Goal: Information Seeking & Learning: Find specific page/section

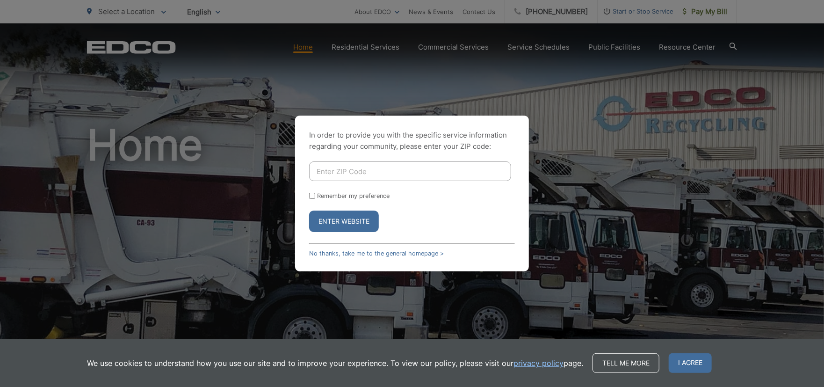
click at [332, 226] on button "Enter Website" at bounding box center [344, 222] width 70 height 22
click at [364, 172] on input "Enter ZIP Code" at bounding box center [410, 171] width 202 height 20
type input "92114"
click at [357, 220] on button "Enter Website" at bounding box center [344, 222] width 70 height 22
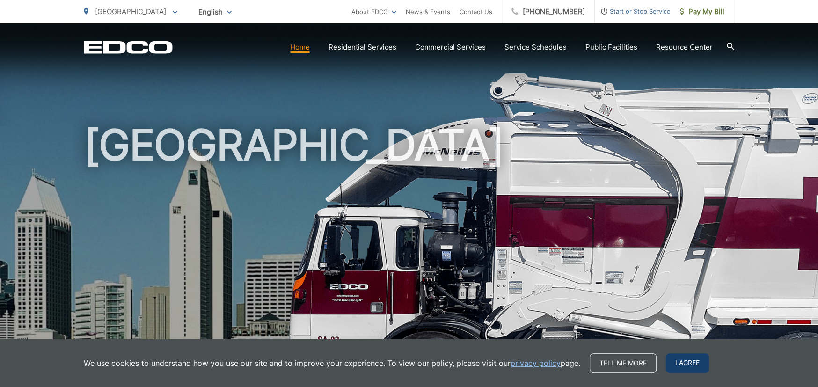
click at [681, 361] on span "I agree" at bounding box center [687, 363] width 43 height 20
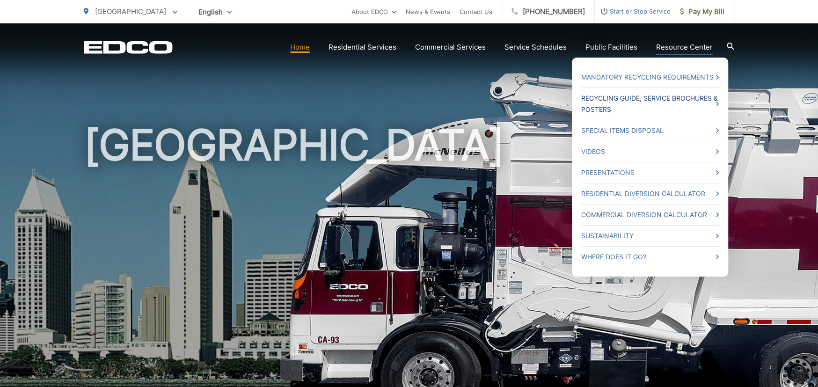
click at [671, 100] on link "Recycling Guide, Service Brochures & Posters" at bounding box center [650, 104] width 138 height 22
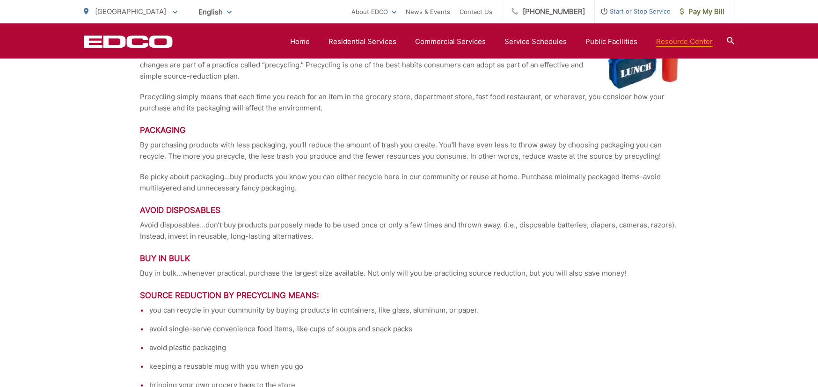
scroll to position [2107, 0]
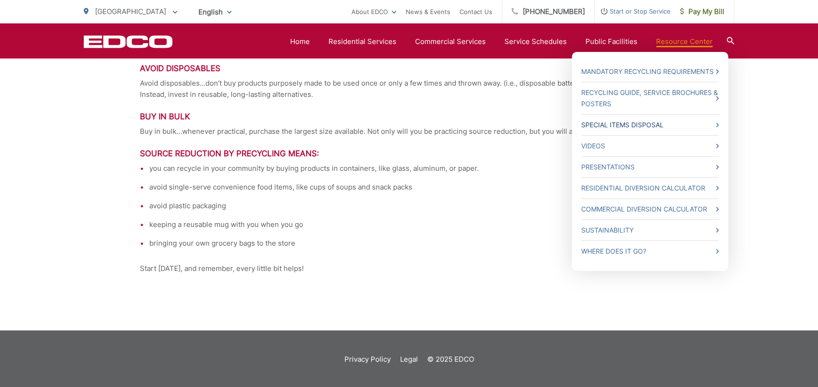
click at [637, 124] on link "Special Items Disposal" at bounding box center [650, 124] width 138 height 11
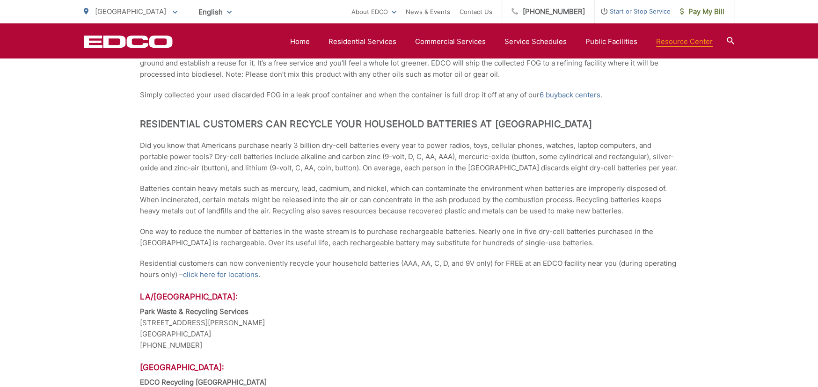
scroll to position [764, 0]
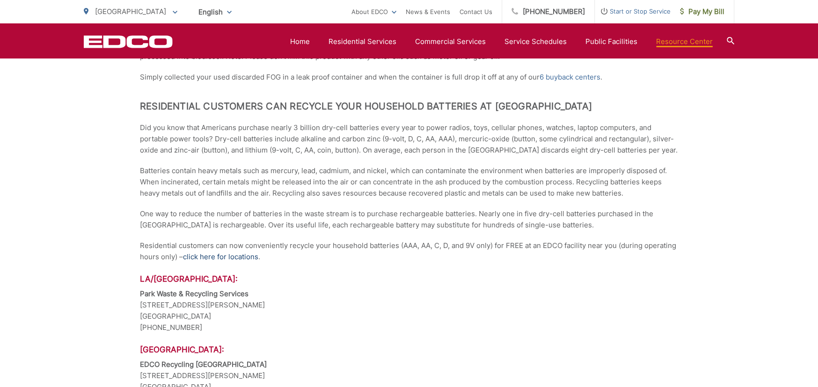
click at [221, 254] on link "click here for locations" at bounding box center [220, 256] width 75 height 11
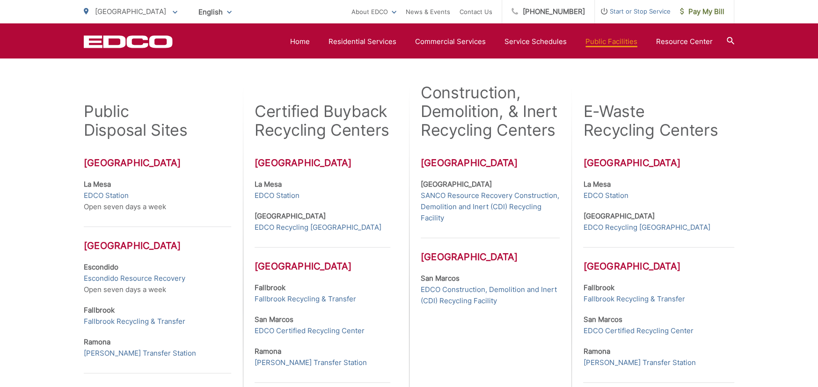
scroll to position [109, 0]
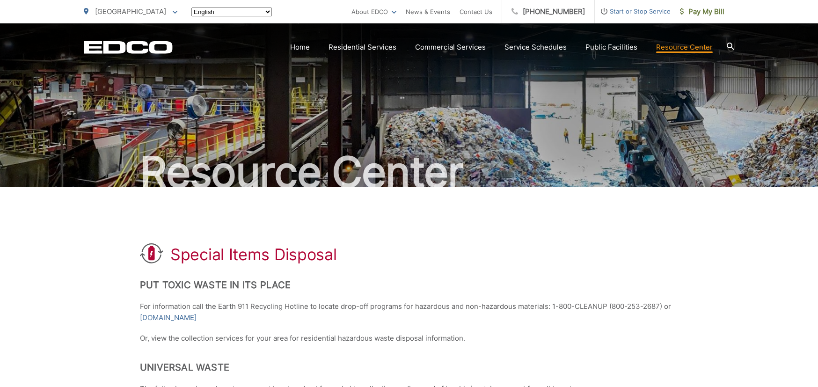
scroll to position [764, 0]
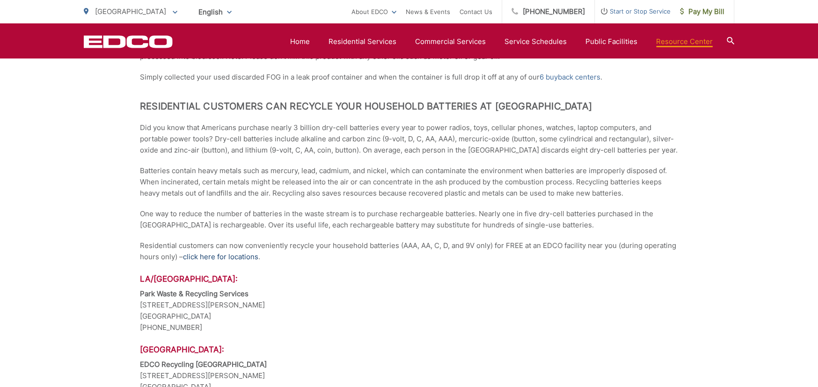
click at [247, 251] on link "click here for locations" at bounding box center [220, 256] width 75 height 11
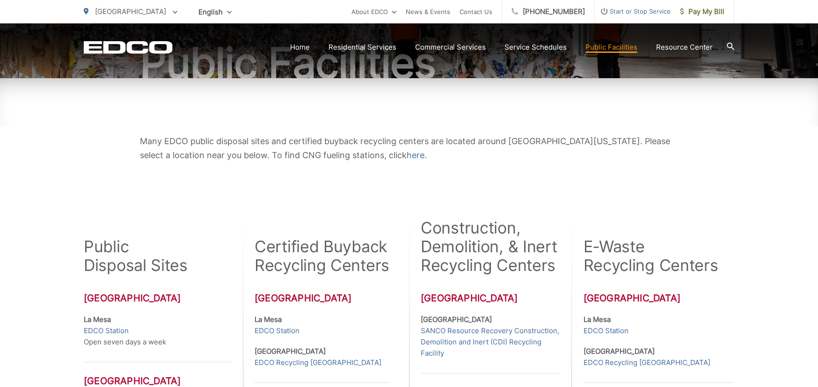
scroll to position [218, 0]
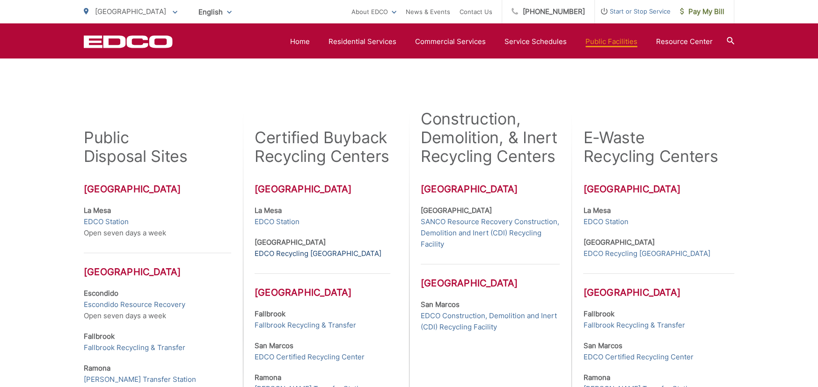
click at [314, 250] on link "EDCO Recycling Buyback Center" at bounding box center [318, 253] width 127 height 11
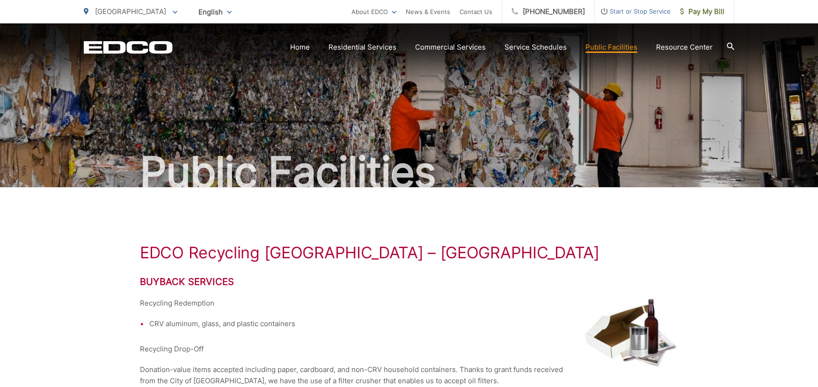
scroll to position [109, 0]
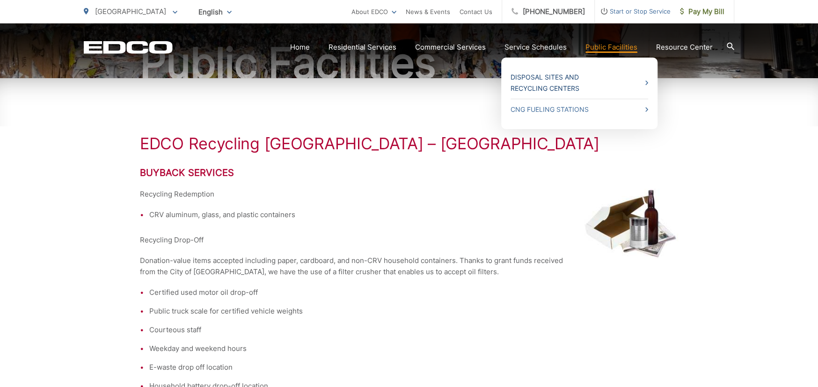
click at [611, 82] on link "Disposal Sites and Recycling Centers" at bounding box center [580, 83] width 138 height 22
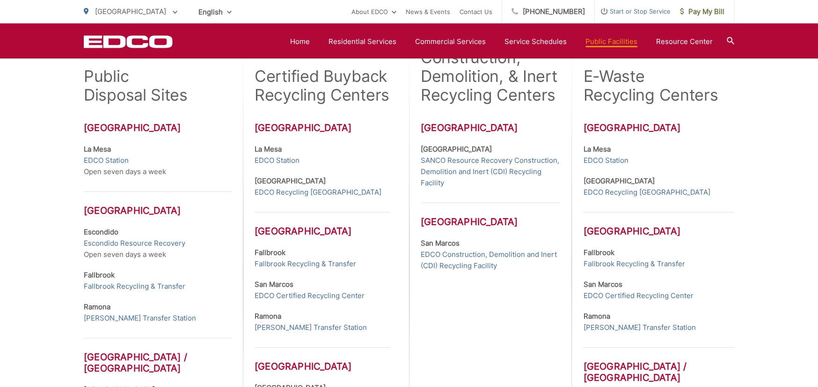
scroll to position [275, 0]
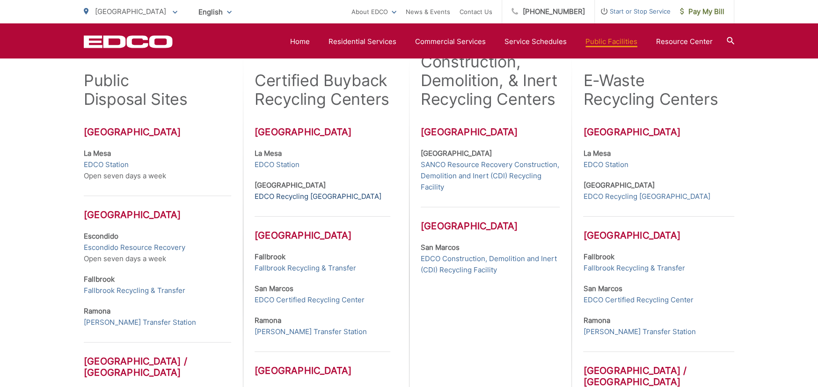
click at [292, 198] on link "EDCO Recycling [GEOGRAPHIC_DATA]" at bounding box center [318, 196] width 127 height 11
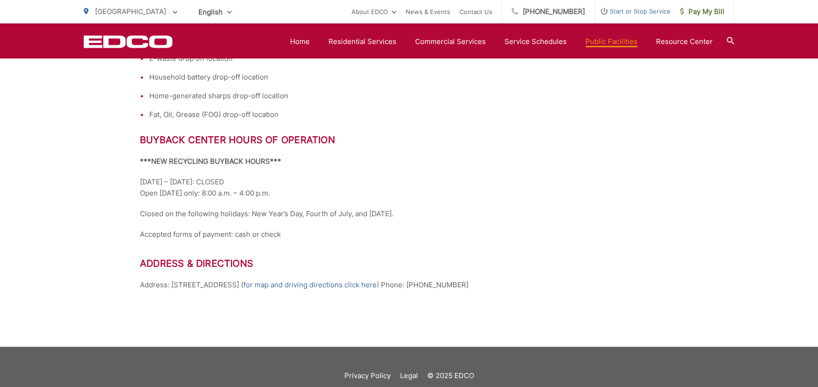
scroll to position [436, 0]
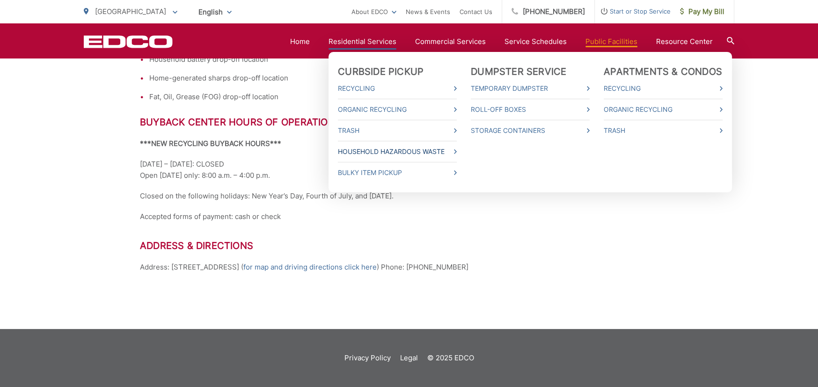
click at [378, 148] on link "Household Hazardous Waste" at bounding box center [397, 151] width 119 height 11
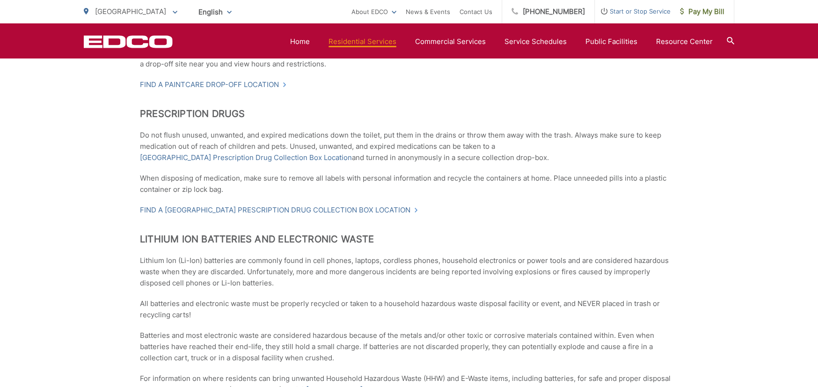
scroll to position [655, 0]
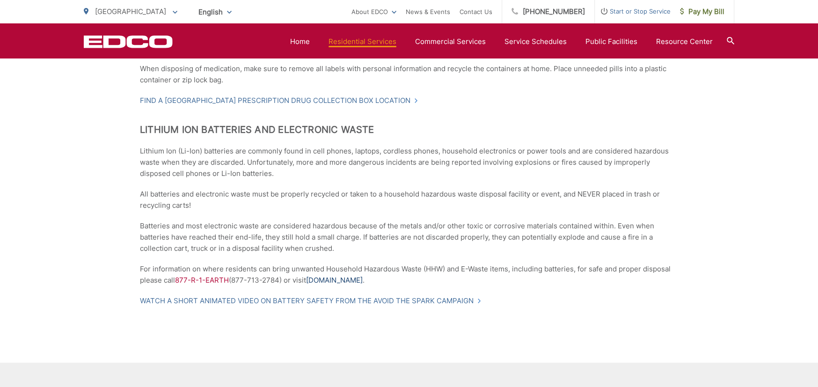
click at [335, 279] on link "WasteFreeSD.org" at bounding box center [334, 280] width 57 height 11
